Goal: Task Accomplishment & Management: Complete application form

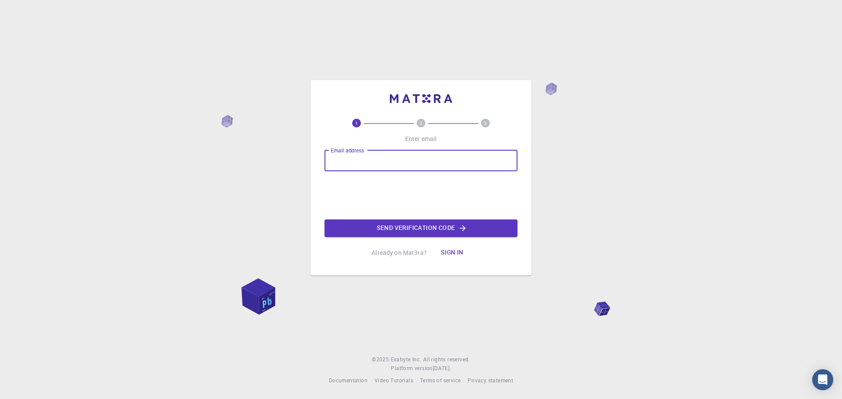
click at [390, 157] on input "Email address" at bounding box center [420, 160] width 193 height 21
type input "[EMAIL_ADDRESS][DOMAIN_NAME]"
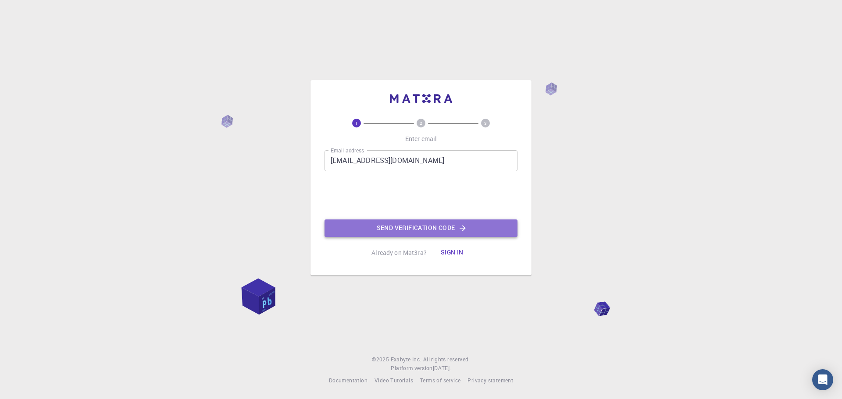
click at [399, 227] on button "Send verification code" at bounding box center [420, 229] width 193 height 18
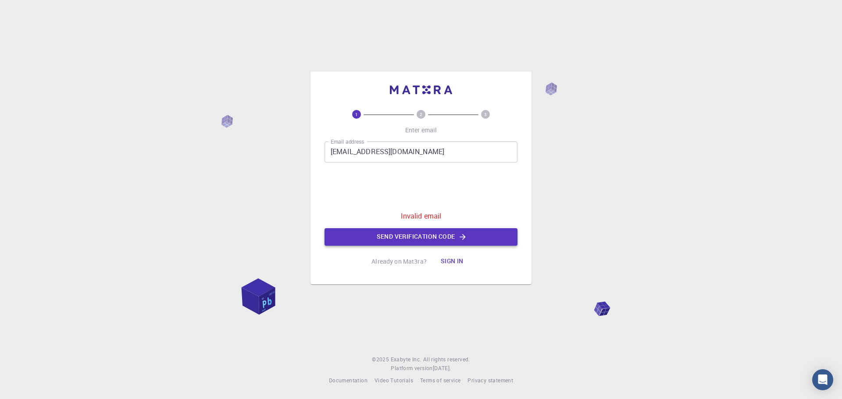
click at [410, 239] on button "Send verification code" at bounding box center [420, 237] width 193 height 18
click at [388, 156] on input "[EMAIL_ADDRESS][DOMAIN_NAME]" at bounding box center [420, 152] width 193 height 21
click at [453, 261] on button "Sign in" at bounding box center [451, 262] width 37 height 18
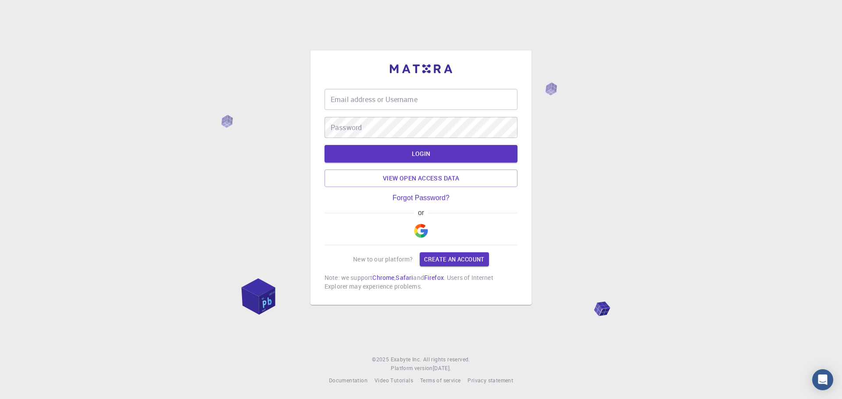
click at [407, 95] on input "Email address or Username" at bounding box center [420, 99] width 193 height 21
type input "[EMAIL_ADDRESS][DOMAIN_NAME]"
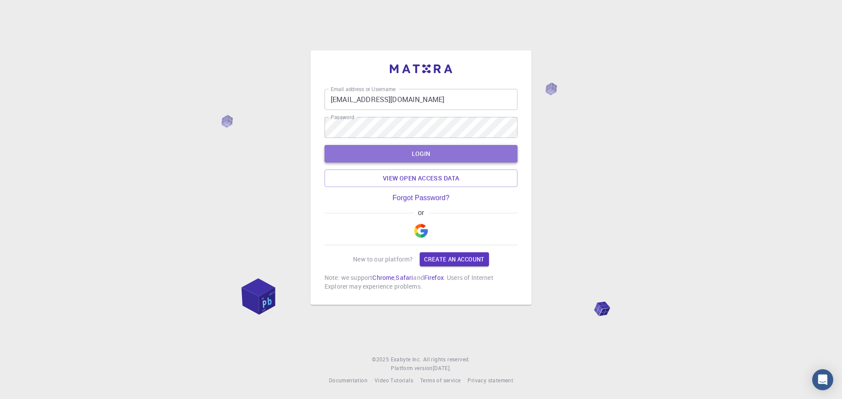
click at [437, 155] on button "LOGIN" at bounding box center [420, 154] width 193 height 18
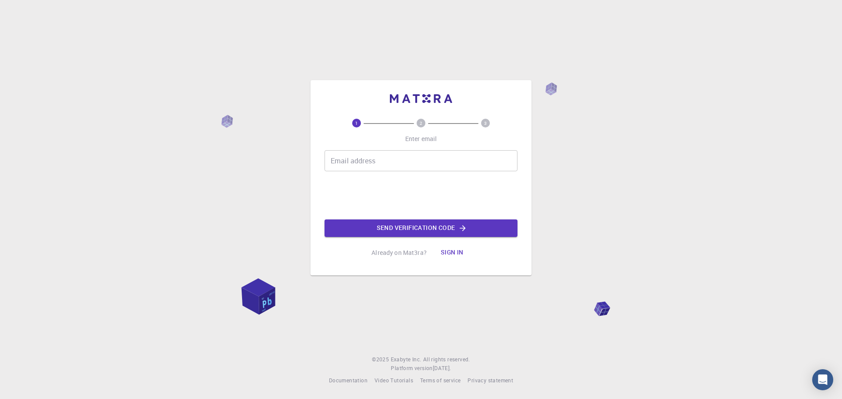
click at [360, 162] on input "Email address" at bounding box center [420, 160] width 193 height 21
type input "[EMAIL_ADDRESS][DOMAIN_NAME]"
